Goal: Register for event/course: Sign up to attend an event or enroll in a course

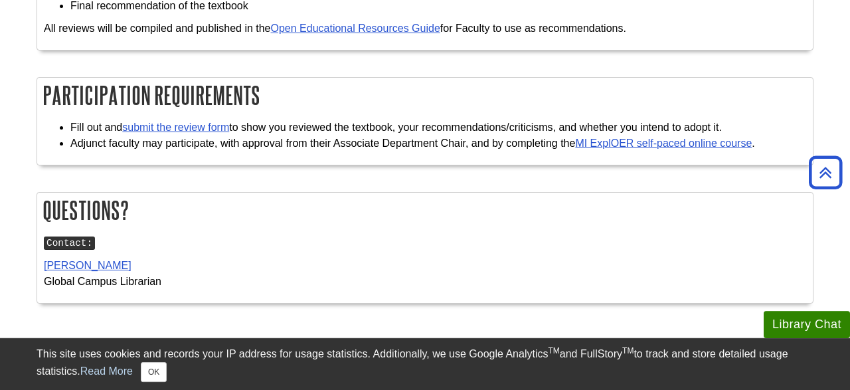
scroll to position [1181, 0]
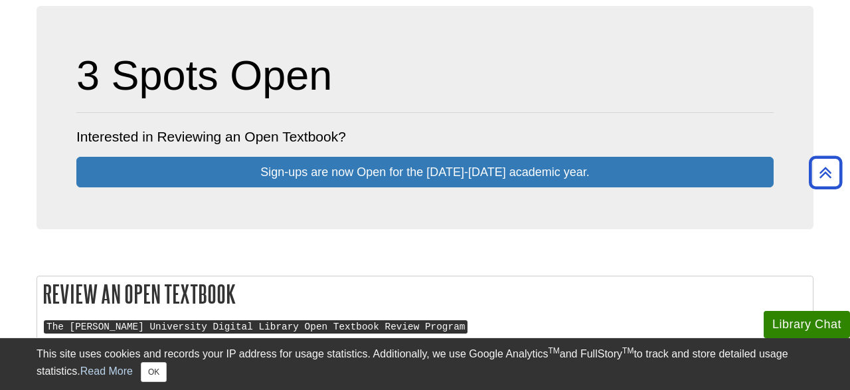
scroll to position [393, 0]
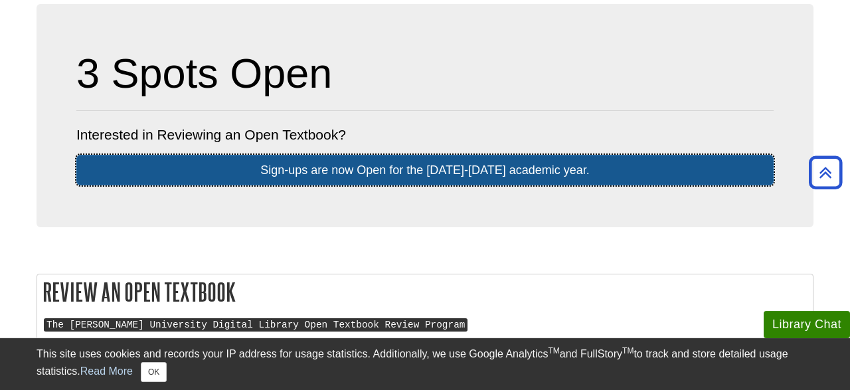
click at [425, 175] on link "Sign-ups are now Open for the 2025-2026 ​academic​ year." at bounding box center [425, 170] width 698 height 31
